Goal: Check status: Check status

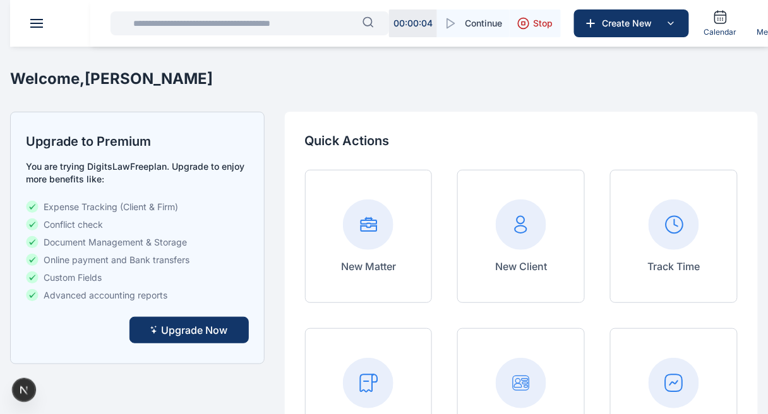
click at [203, 347] on div "Upgrade to Premium You are trying DigitsLaw Free plan. Upgrade to enjoy more be…" at bounding box center [137, 238] width 254 height 253
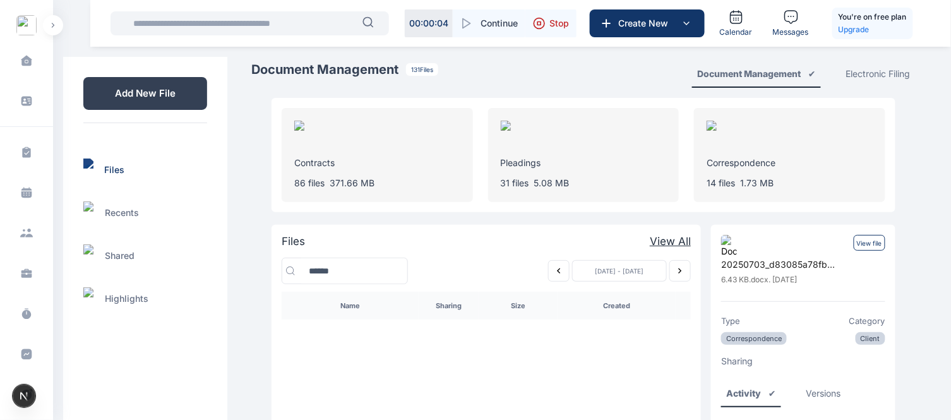
click at [556, 272] on icon "Previous week" at bounding box center [559, 271] width 10 height 10
click at [558, 272] on icon "Previous week" at bounding box center [559, 271] width 10 height 10
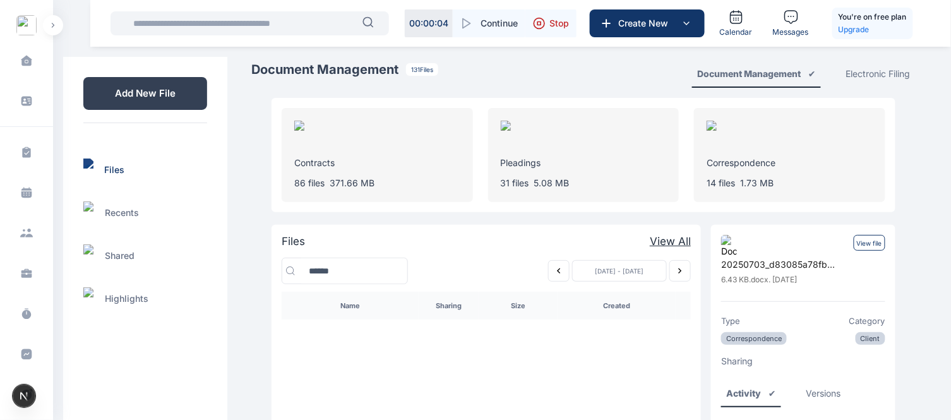
click at [558, 272] on icon "Previous week" at bounding box center [559, 271] width 10 height 10
click at [677, 266] on icon "Next week" at bounding box center [680, 271] width 10 height 10
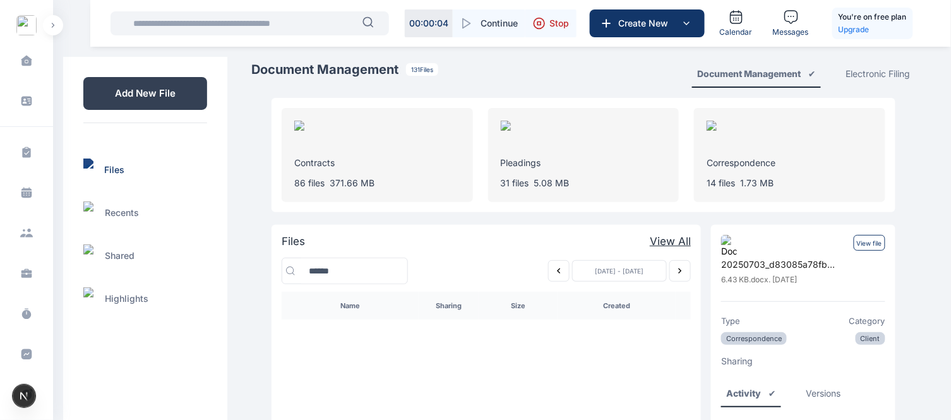
click at [563, 268] on button "Previous week" at bounding box center [558, 270] width 21 height 21
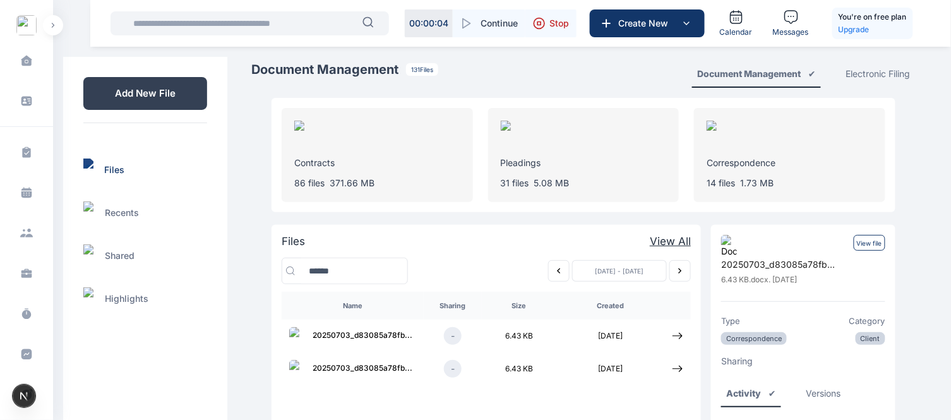
click at [866, 241] on p "View file" at bounding box center [870, 243] width 32 height 16
click at [873, 240] on p "View file" at bounding box center [870, 243] width 32 height 16
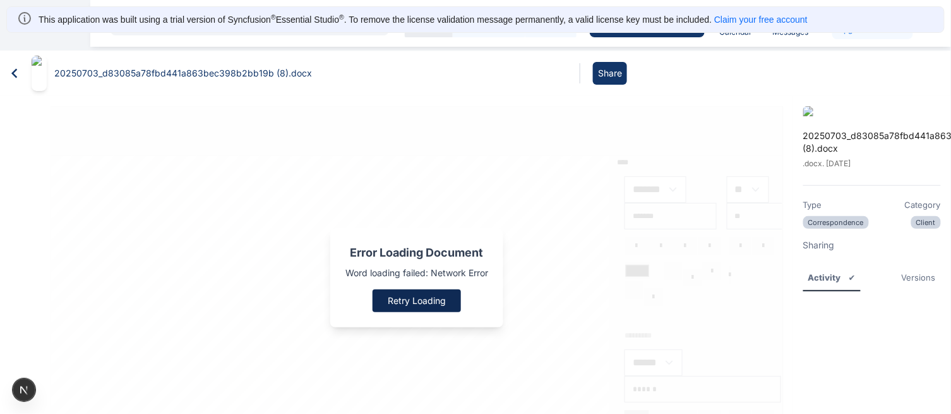
click at [444, 294] on button "Retry Loading" at bounding box center [417, 300] width 88 height 23
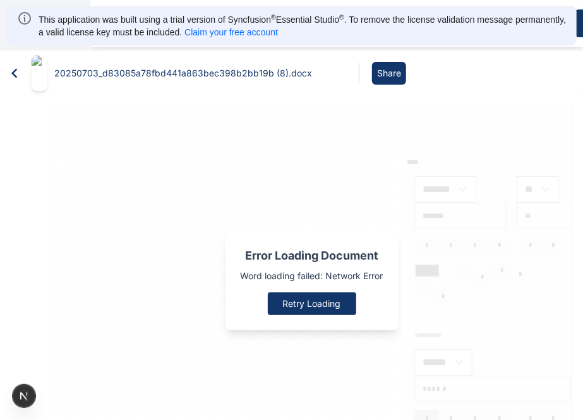
click at [224, 129] on div "Error Loading Document Word loading failed: Network Error Retry Loading" at bounding box center [312, 280] width 522 height 349
